Goal: Information Seeking & Learning: Learn about a topic

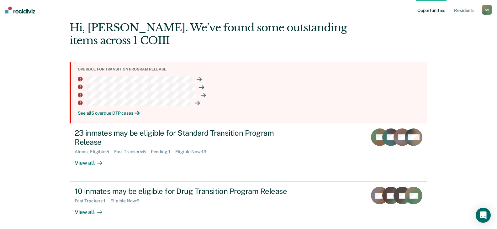
scroll to position [33, 0]
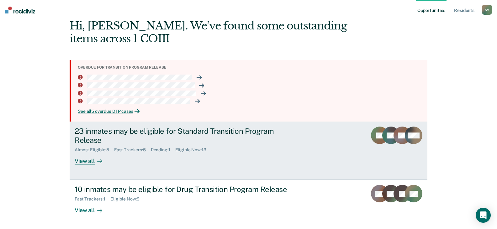
click at [90, 163] on div "View all" at bounding box center [92, 159] width 35 height 12
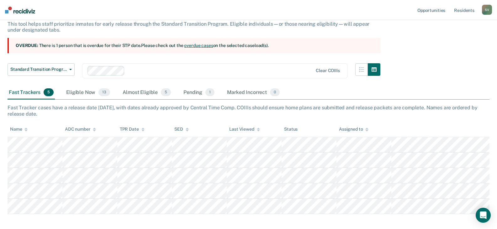
scroll to position [75, 0]
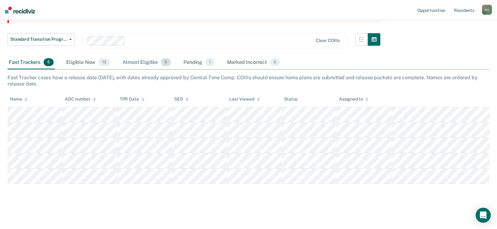
click at [152, 64] on div "Almost Eligible 5" at bounding box center [146, 63] width 51 height 14
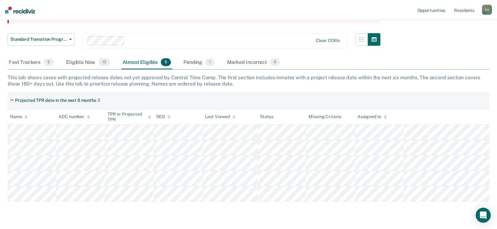
click at [94, 54] on div "Standard Transition Program Release Standard Transition Program Release Drug Tr…" at bounding box center [194, 44] width 373 height 23
click at [74, 64] on div "Eligible Now 13" at bounding box center [88, 63] width 46 height 14
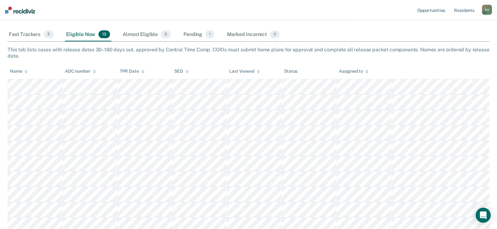
scroll to position [73, 0]
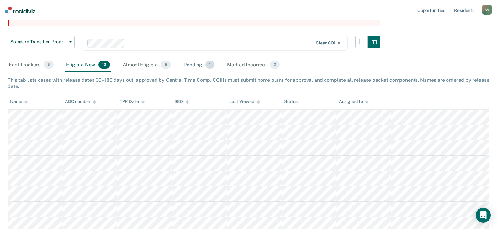
click at [202, 64] on div "Pending 1" at bounding box center [199, 65] width 34 height 14
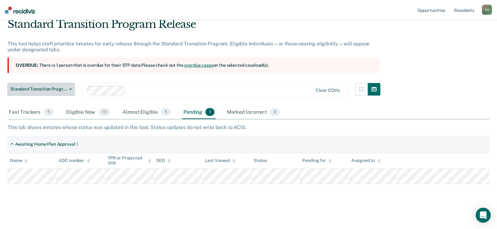
click at [31, 86] on button "Standard Transition Program Release" at bounding box center [41, 89] width 67 height 13
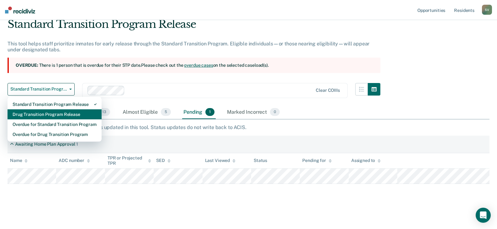
click at [54, 113] on div "Drug Transition Program Release" at bounding box center [55, 115] width 84 height 10
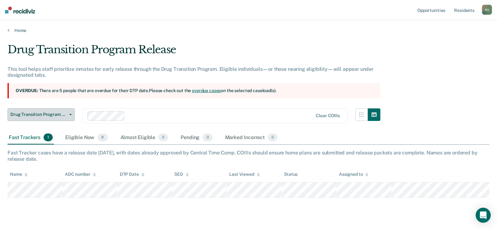
scroll to position [14, 0]
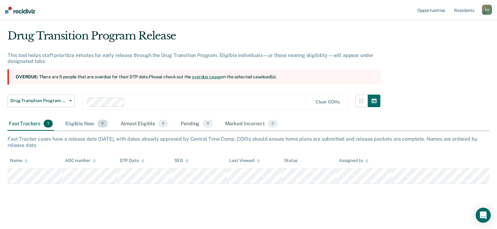
click at [81, 124] on div "Eligible Now 9" at bounding box center [86, 124] width 45 height 14
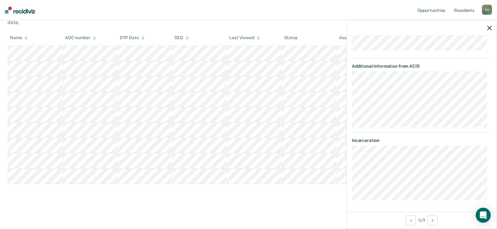
scroll to position [83, 0]
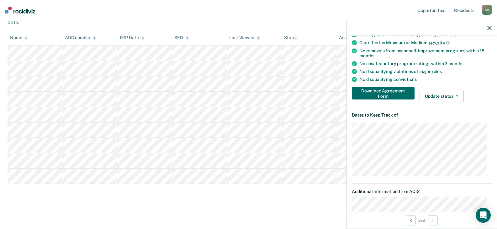
click at [140, 199] on div "Drug Transition Program Release This tool helps staff prioritize inmates for ea…" at bounding box center [249, 54] width 482 height 296
click at [490, 31] on div at bounding box center [422, 28] width 150 height 16
click at [490, 29] on icon "button" at bounding box center [490, 28] width 4 height 4
